Goal: Use online tool/utility: Utilize a website feature to perform a specific function

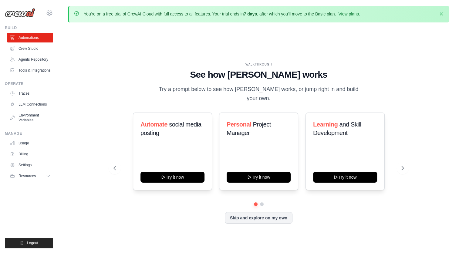
click at [236, 222] on div "Skip and explore on my own" at bounding box center [258, 218] width 290 height 12
click at [236, 217] on button "Skip and explore on my own" at bounding box center [259, 217] width 68 height 12
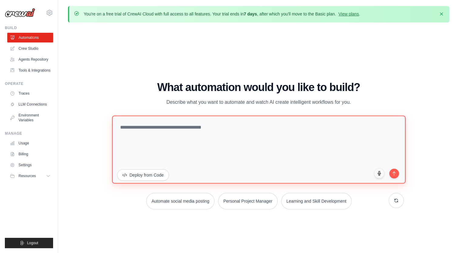
click at [220, 154] on textarea at bounding box center [258, 149] width 293 height 68
paste textarea "**********"
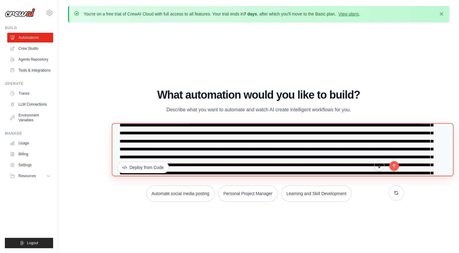
scroll to position [159, 0]
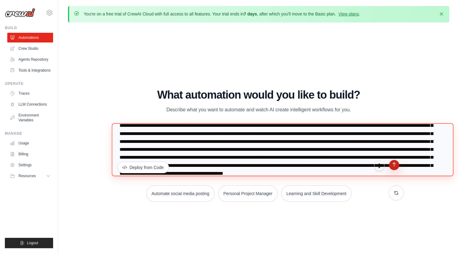
type textarea "**********"
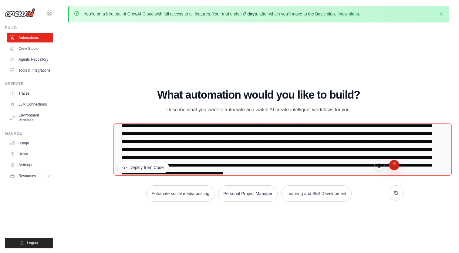
click at [395, 166] on icon "submit" at bounding box center [393, 164] width 3 height 4
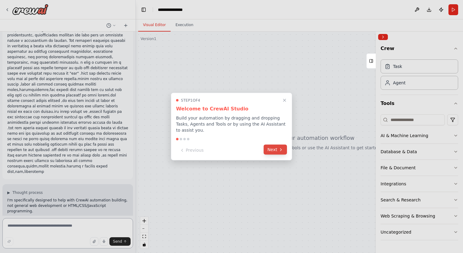
scroll to position [132, 0]
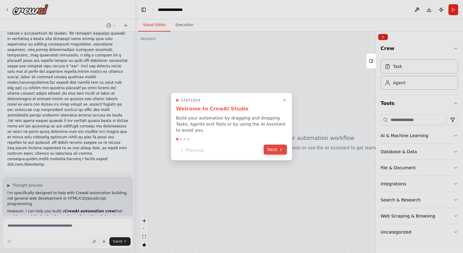
click at [282, 147] on icon at bounding box center [281, 149] width 5 height 5
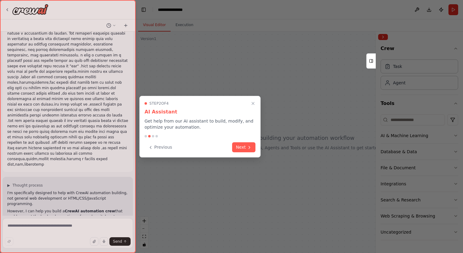
click at [282, 147] on div at bounding box center [231, 126] width 463 height 253
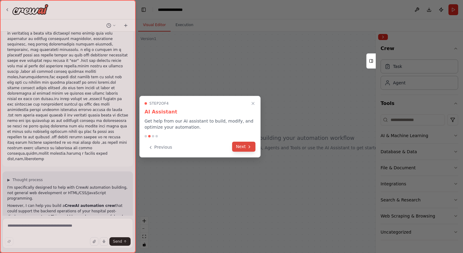
click at [255, 151] on div "Previous Next" at bounding box center [200, 147] width 111 height 10
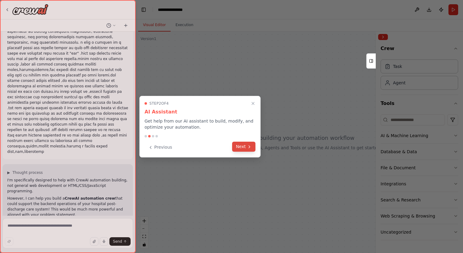
click at [249, 145] on icon at bounding box center [249, 146] width 5 height 5
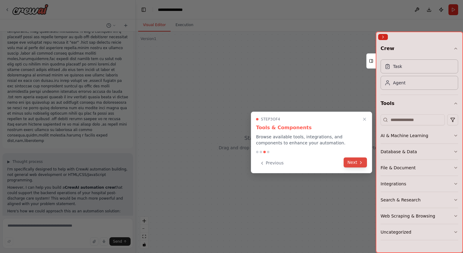
scroll to position [162, 0]
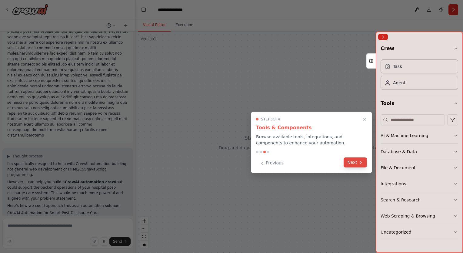
click at [356, 160] on button "Next" at bounding box center [355, 162] width 23 height 10
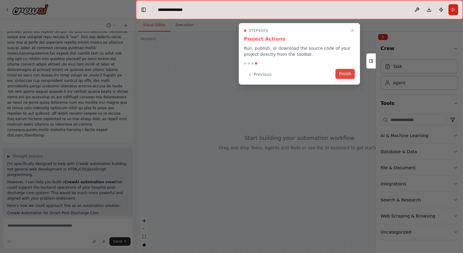
scroll to position [167, 0]
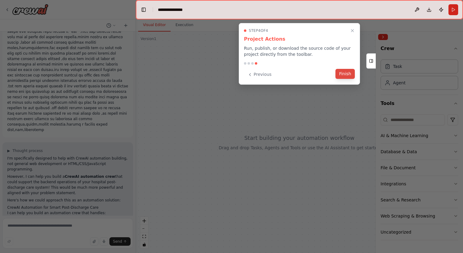
click at [345, 75] on button "Finish" at bounding box center [345, 74] width 19 height 10
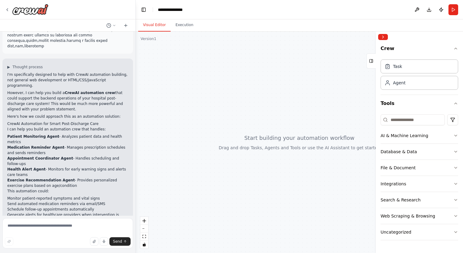
scroll to position [256, 0]
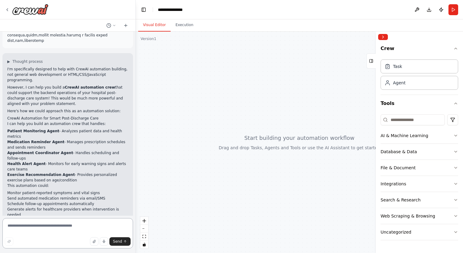
click at [53, 226] on textarea at bounding box center [67, 233] width 131 height 30
paste textarea "**********"
type textarea "**********"
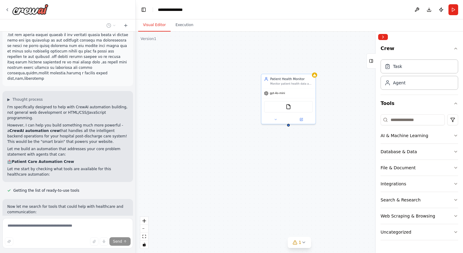
scroll to position [720, 0]
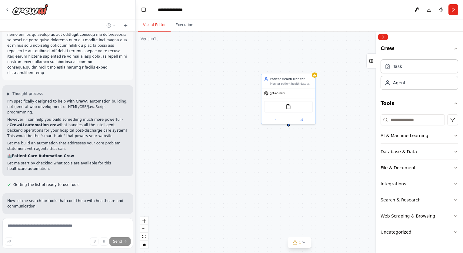
click at [107, 231] on div "Searching tool calendar appointment scheduling" at bounding box center [67, 234] width 131 height 7
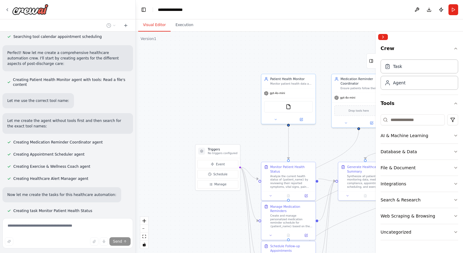
scroll to position [926, 0]
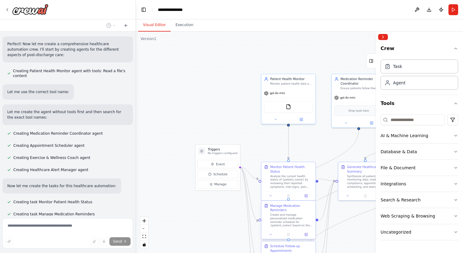
click at [299, 230] on div at bounding box center [289, 234] width 54 height 9
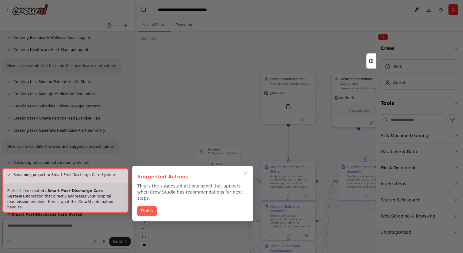
scroll to position [1054, 0]
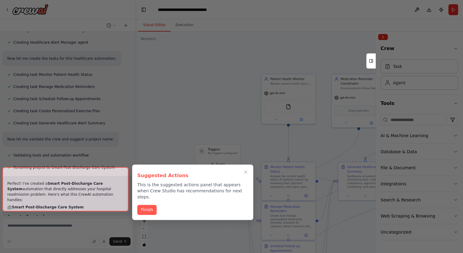
click at [110, 197] on div at bounding box center [65, 189] width 126 height 44
click at [109, 199] on div at bounding box center [65, 189] width 126 height 44
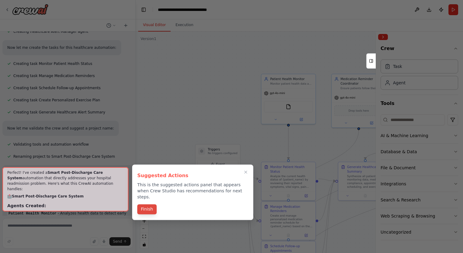
click at [147, 202] on div "Suggested Actions This is the suggested actions panel that appears when Crew St…" at bounding box center [192, 191] width 121 height 55
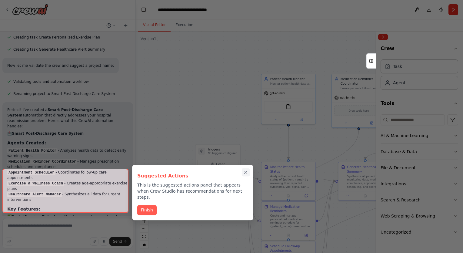
scroll to position [1132, 0]
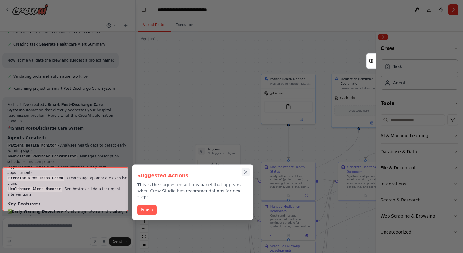
click at [248, 171] on icon "Close walkthrough" at bounding box center [245, 171] width 5 height 5
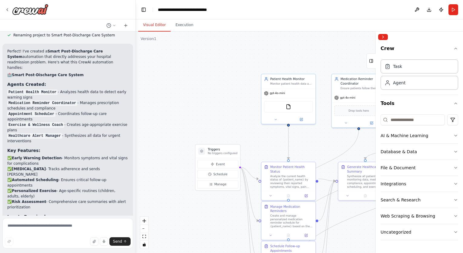
scroll to position [1192, 0]
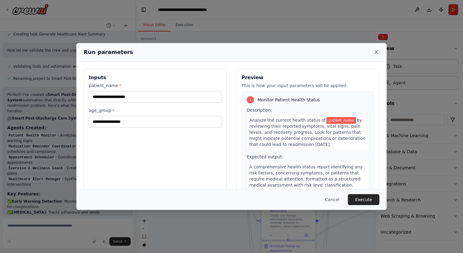
click at [376, 52] on icon at bounding box center [376, 52] width 3 height 3
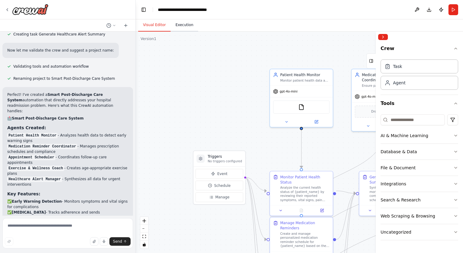
click at [179, 24] on button "Execution" at bounding box center [185, 25] width 28 height 13
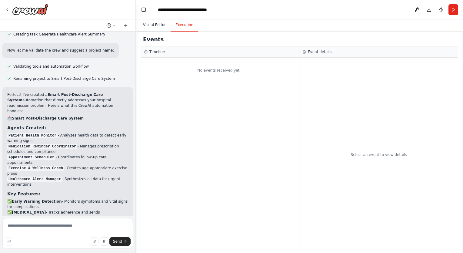
click at [161, 25] on button "Visual Editor" at bounding box center [154, 25] width 32 height 13
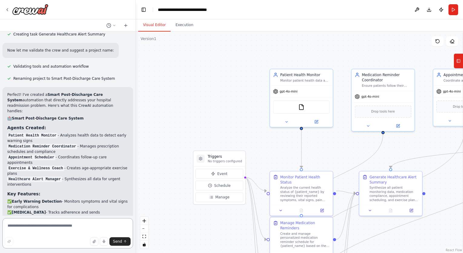
click at [91, 223] on textarea at bounding box center [67, 233] width 131 height 30
click at [52, 223] on textarea at bounding box center [67, 233] width 131 height 30
type textarea "*"
type textarea "**********"
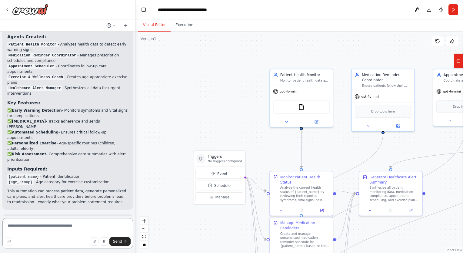
scroll to position [1239, 0]
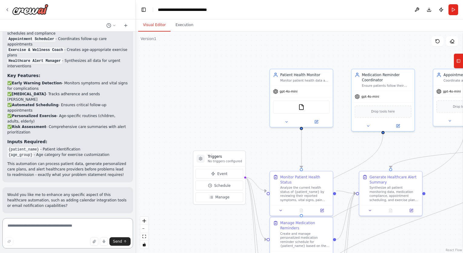
click at [74, 226] on textarea at bounding box center [67, 233] width 131 height 30
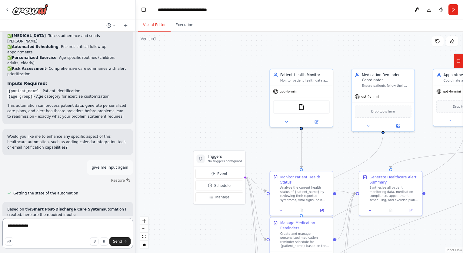
scroll to position [1324, 0]
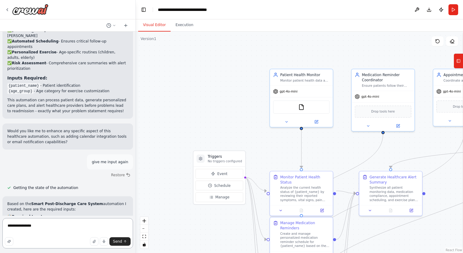
type textarea "**********"
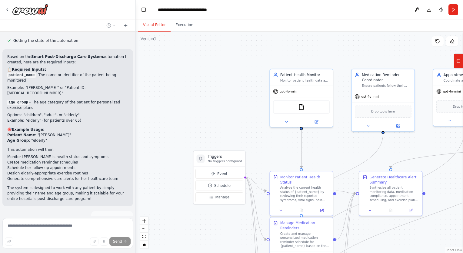
scroll to position [1477, 0]
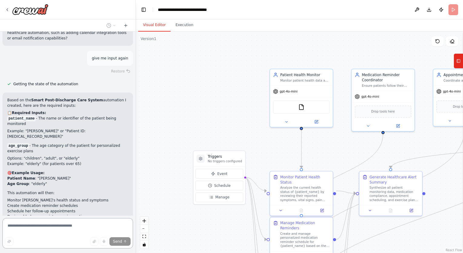
scroll to position [1424, 0]
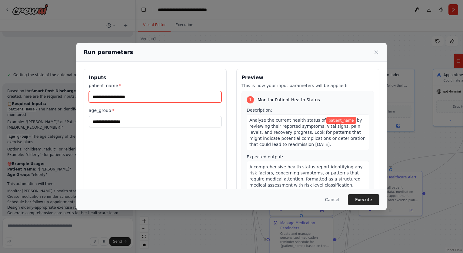
click at [162, 98] on input "patient_name *" at bounding box center [155, 97] width 133 height 12
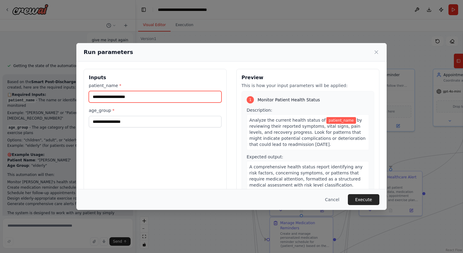
scroll to position [1452, 0]
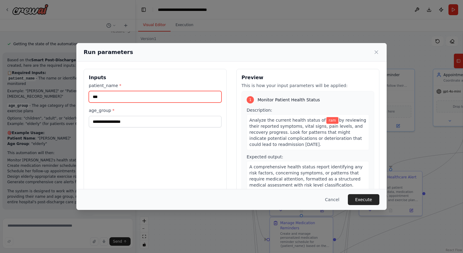
type input "***"
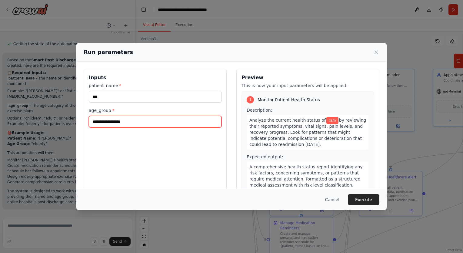
click at [146, 123] on input "age_group *" at bounding box center [155, 122] width 133 height 12
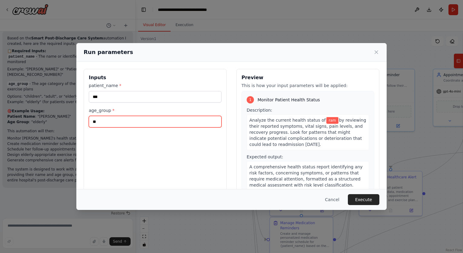
scroll to position [1495, 0]
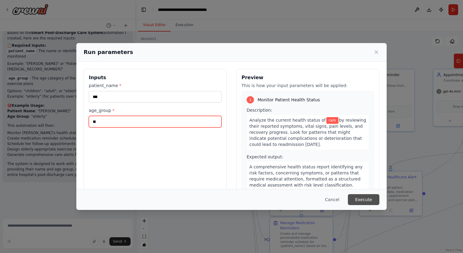
type input "**"
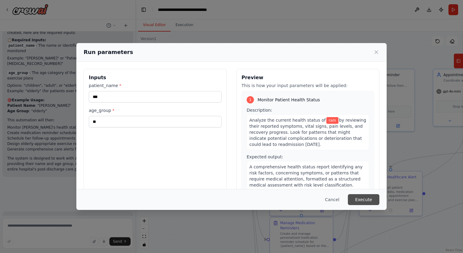
click at [359, 201] on button "Execute" at bounding box center [364, 199] width 32 height 11
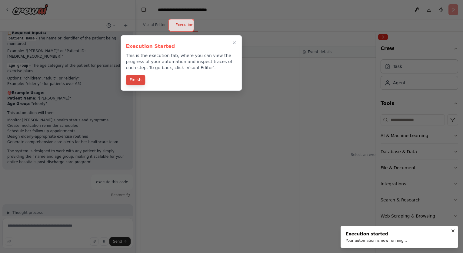
scroll to position [1513, 0]
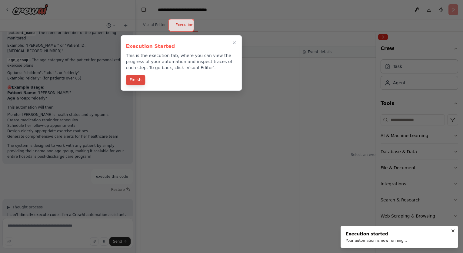
click at [141, 76] on button "Finish" at bounding box center [135, 80] width 19 height 10
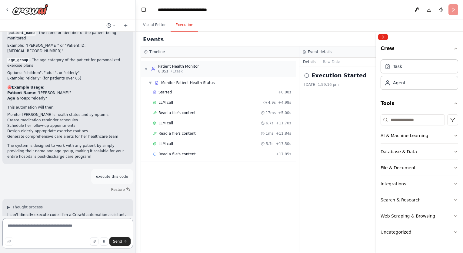
click at [88, 225] on textarea at bounding box center [67, 233] width 131 height 30
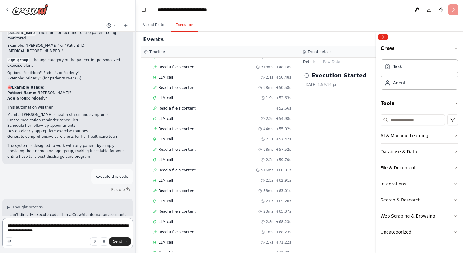
scroll to position [220, 0]
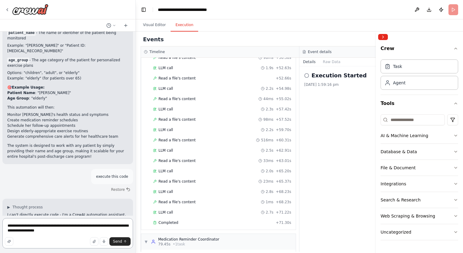
type textarea "**********"
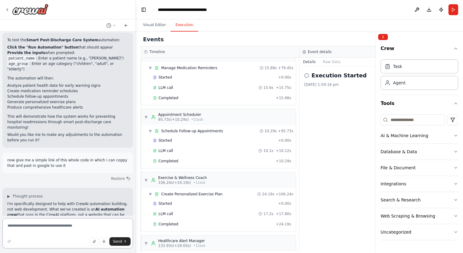
scroll to position [1768, 0]
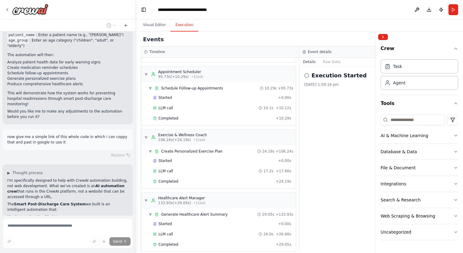
scroll to position [1754, 0]
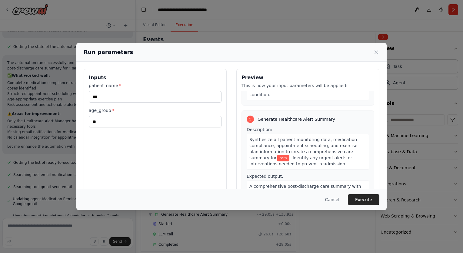
scroll to position [2045, 0]
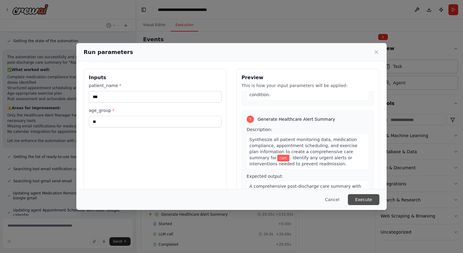
click at [361, 203] on button "Execute" at bounding box center [364, 199] width 32 height 11
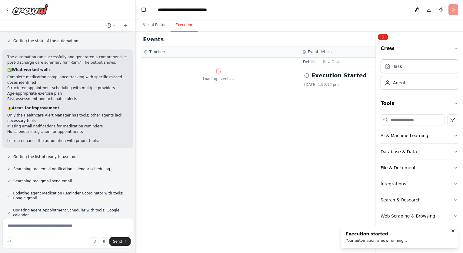
scroll to position [0, 0]
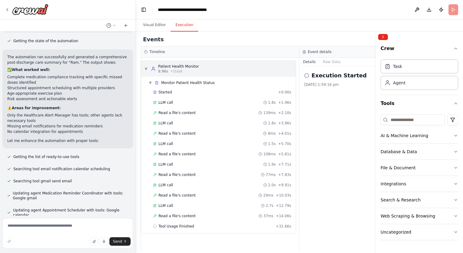
click at [171, 76] on div "▼ Patient Health Monitor 8.96s • 1 task" at bounding box center [218, 69] width 155 height 16
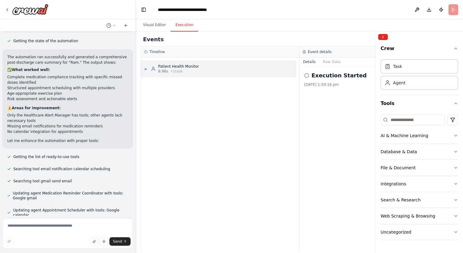
click at [170, 76] on div "▶ Patient Health Monitor 8.96s • 1 task" at bounding box center [218, 69] width 155 height 16
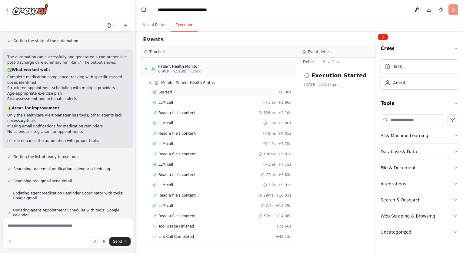
click at [174, 90] on div "Started" at bounding box center [214, 92] width 123 height 5
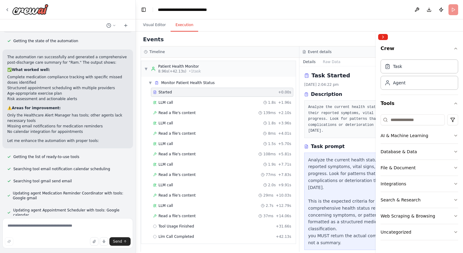
click at [182, 117] on div "Started + 0.00s LLM call 1.8s + 1.96s Read a file's content 139ms + 2.10s LLM c…" at bounding box center [221, 165] width 150 height 155
click at [186, 132] on span "Read a file's content" at bounding box center [177, 133] width 37 height 5
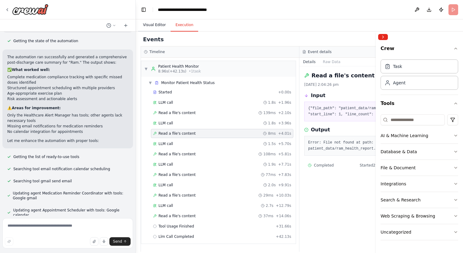
click at [159, 27] on button "Visual Editor" at bounding box center [154, 25] width 32 height 13
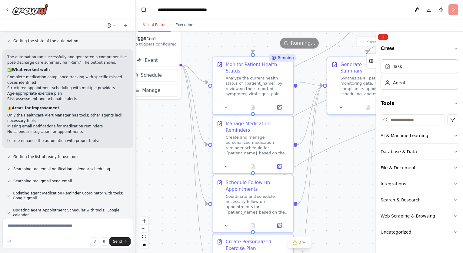
drag, startPoint x: 246, startPoint y: 171, endPoint x: 193, endPoint y: 52, distance: 130.6
click at [193, 52] on div ".deletable-edge-delete-btn { width: 20px; height: 20px; border: 0px solid #ffff…" at bounding box center [299, 142] width 327 height 221
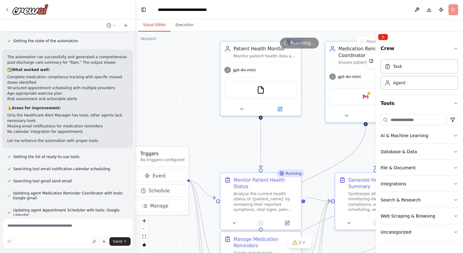
drag, startPoint x: 179, startPoint y: 135, endPoint x: 186, endPoint y: 258, distance: 123.6
click at [186, 252] on html "A.Problem Statement Title: Reducing Hospital Readmission Rates with Smart Post-…" at bounding box center [231, 126] width 463 height 253
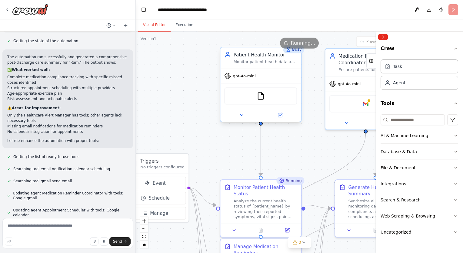
click at [246, 98] on div "FileReadTool" at bounding box center [260, 95] width 73 height 17
click at [242, 123] on div ".deletable-edge-delete-btn { width: 20px; height: 20px; border: 0px solid #ffff…" at bounding box center [299, 142] width 327 height 221
click at [242, 120] on div at bounding box center [260, 115] width 81 height 13
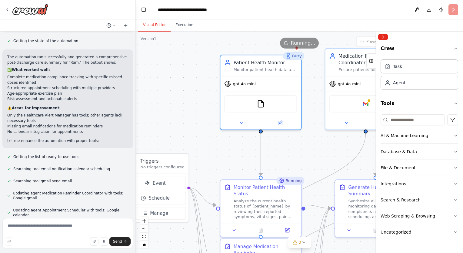
drag, startPoint x: 243, startPoint y: 119, endPoint x: 244, endPoint y: 130, distance: 10.3
click at [244, 130] on div ".deletable-edge-delete-btn { width: 20px; height: 20px; border: 0px solid #ffff…" at bounding box center [299, 142] width 327 height 221
click at [411, 65] on div "Task" at bounding box center [420, 66] width 78 height 14
click at [413, 72] on div "Task" at bounding box center [420, 66] width 78 height 14
click at [414, 84] on div "Agent" at bounding box center [420, 82] width 78 height 14
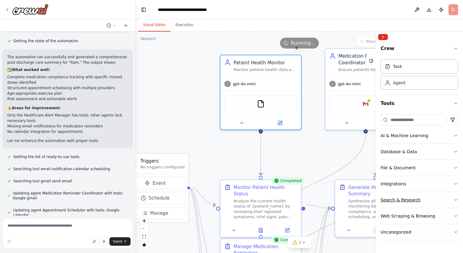
click at [390, 201] on div "Search & Research" at bounding box center [401, 200] width 40 height 6
